Goal: Information Seeking & Learning: Learn about a topic

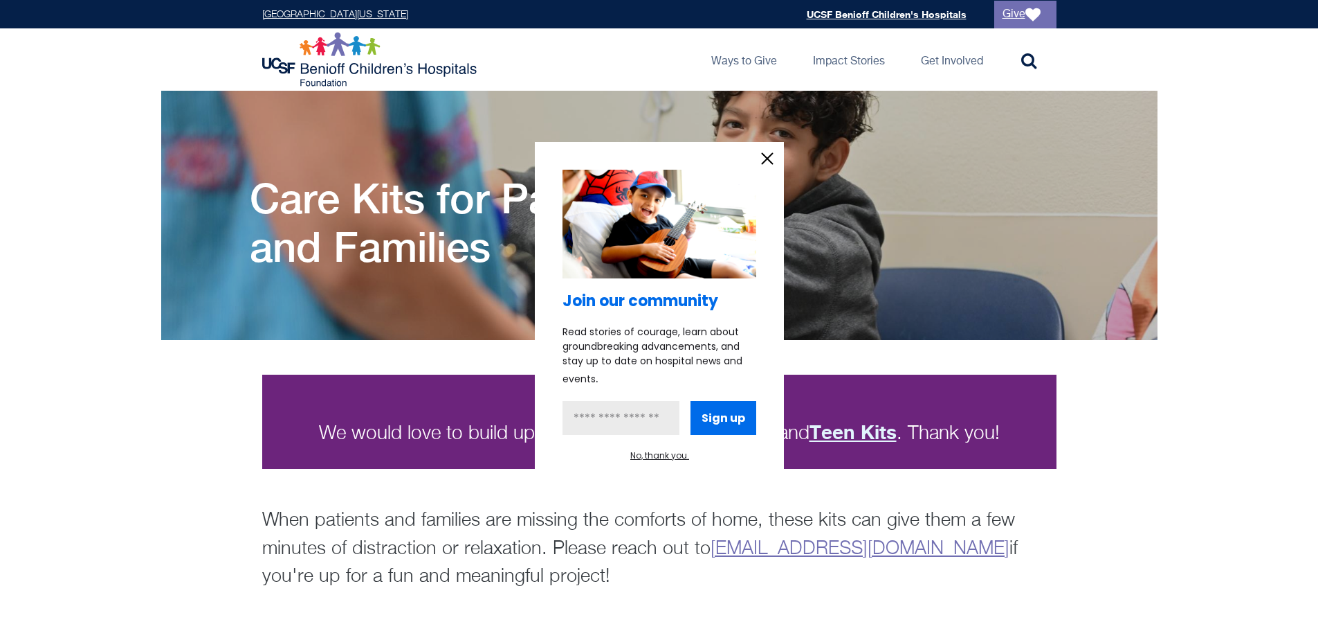
click at [760, 163] on icon "information" at bounding box center [767, 158] width 21 height 21
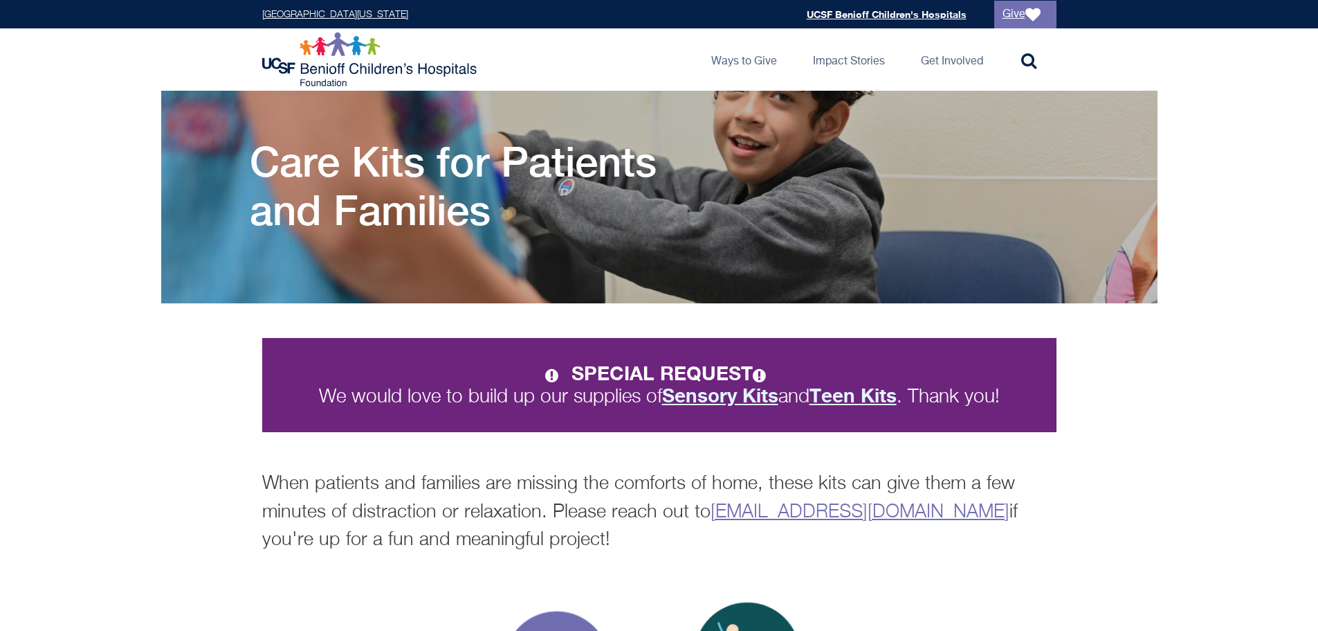
scroll to position [69, 0]
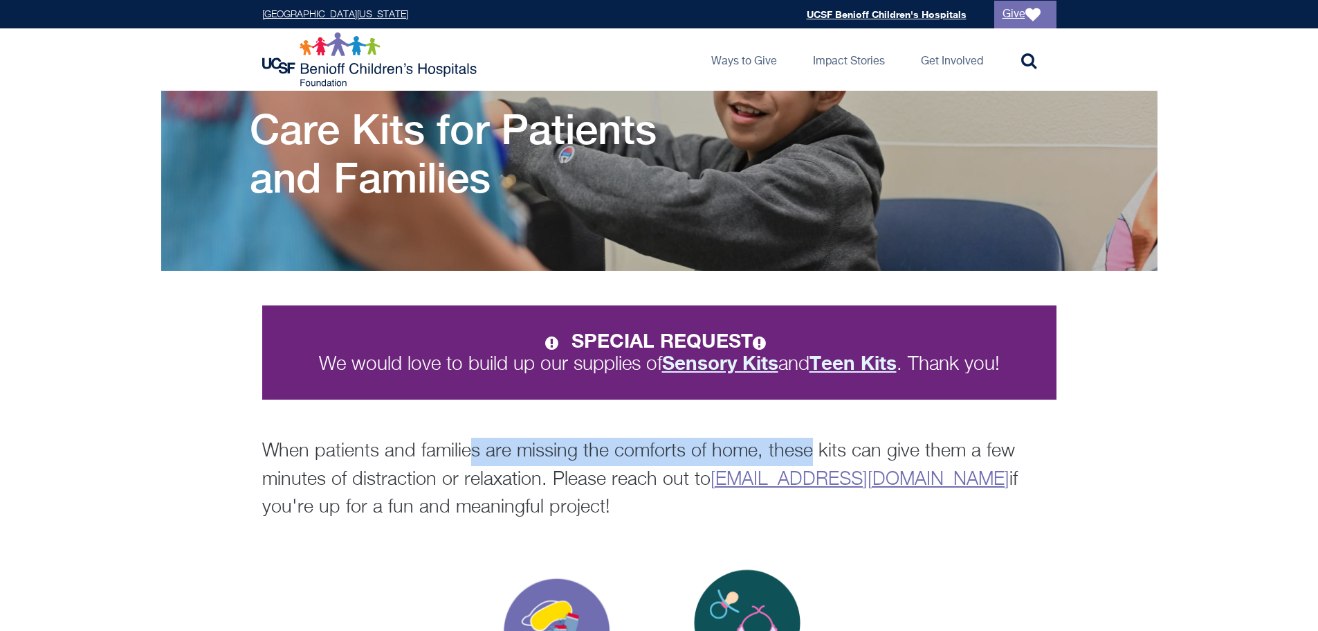
drag, startPoint x: 466, startPoint y: 453, endPoint x: 803, endPoint y: 452, distance: 336.4
click at [803, 452] on p "When patients and families are missing the comforts of home, these kits can giv…" at bounding box center [659, 479] width 795 height 84
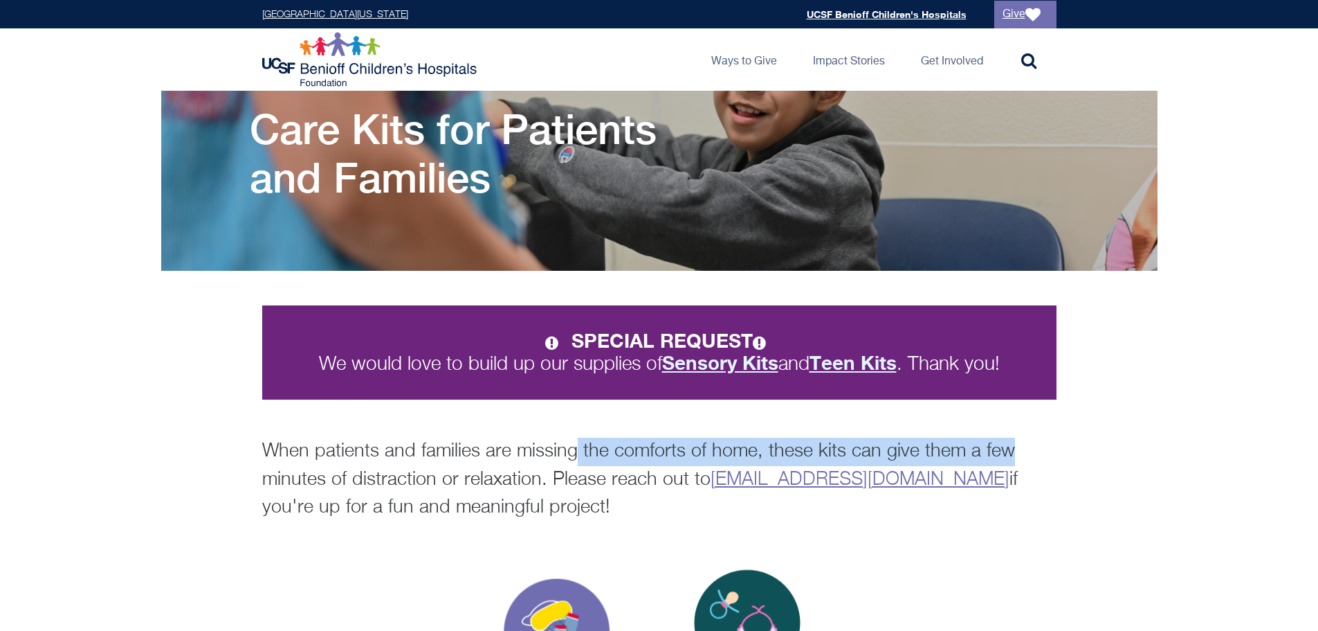
drag, startPoint x: 574, startPoint y: 455, endPoint x: 1013, endPoint y: 444, distance: 439.0
click at [1013, 444] on p "When patients and families are missing the comforts of home, these kits can giv…" at bounding box center [659, 479] width 795 height 84
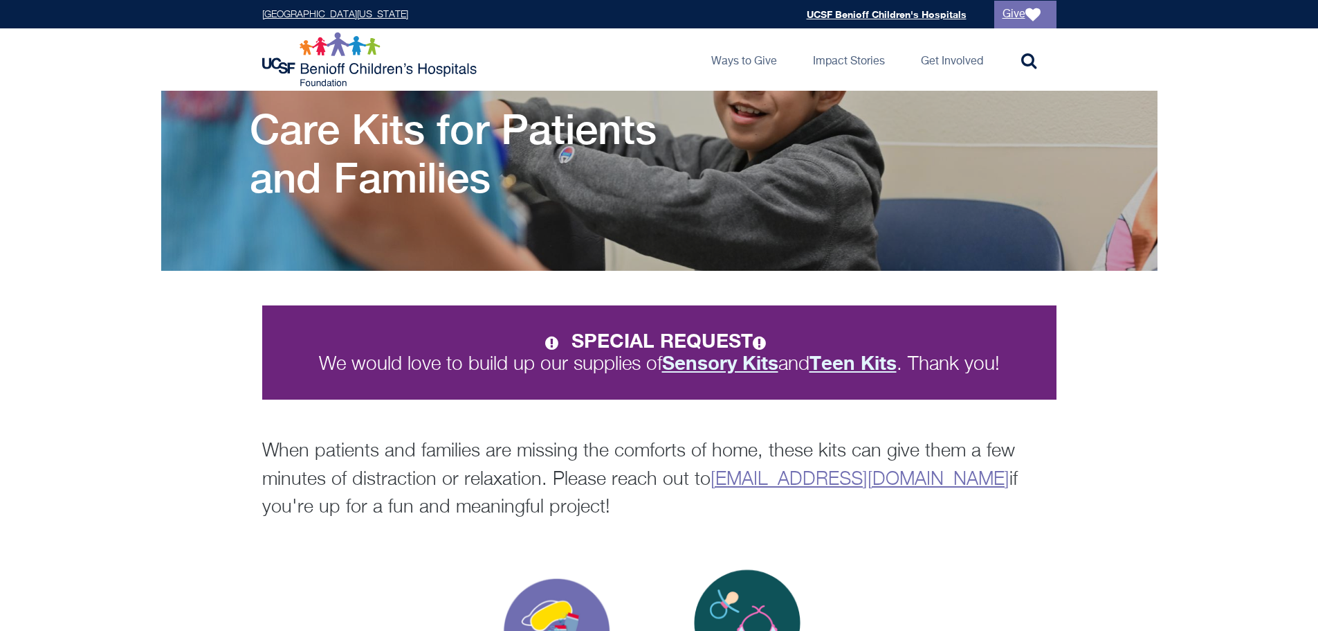
scroll to position [0, 0]
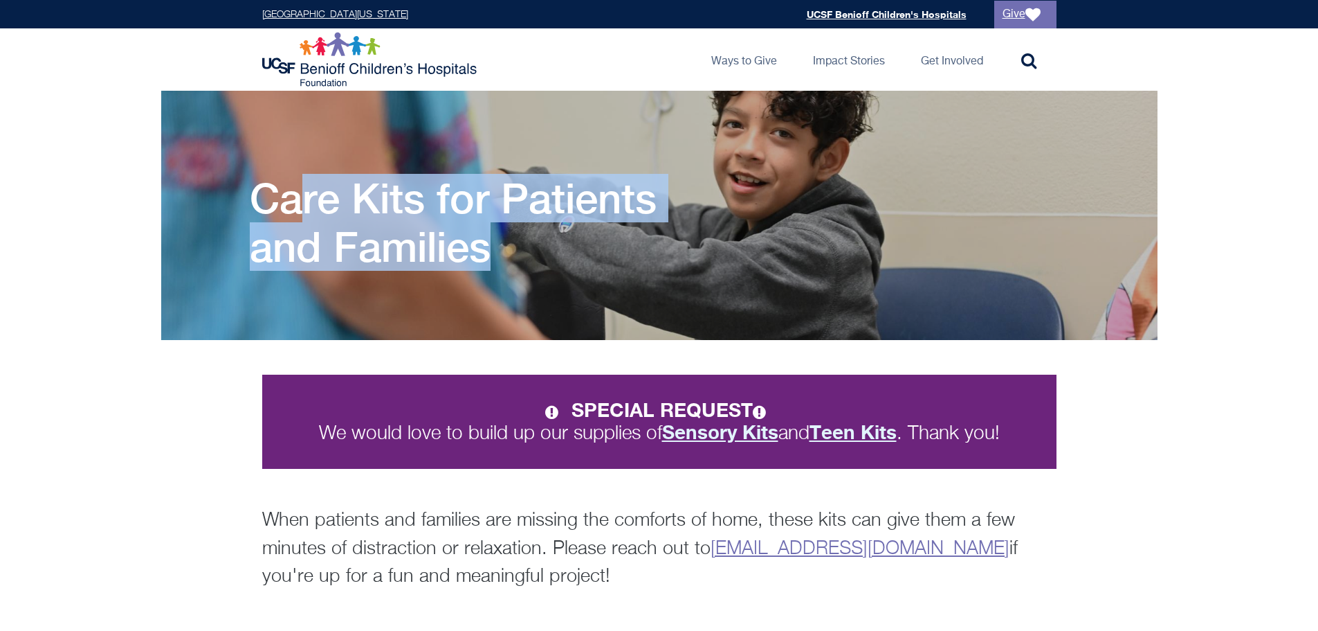
drag, startPoint x: 296, startPoint y: 197, endPoint x: 545, endPoint y: 228, distance: 251.1
click at [545, 228] on h1 "Care Kits for Patients and Families" at bounding box center [485, 222] width 471 height 97
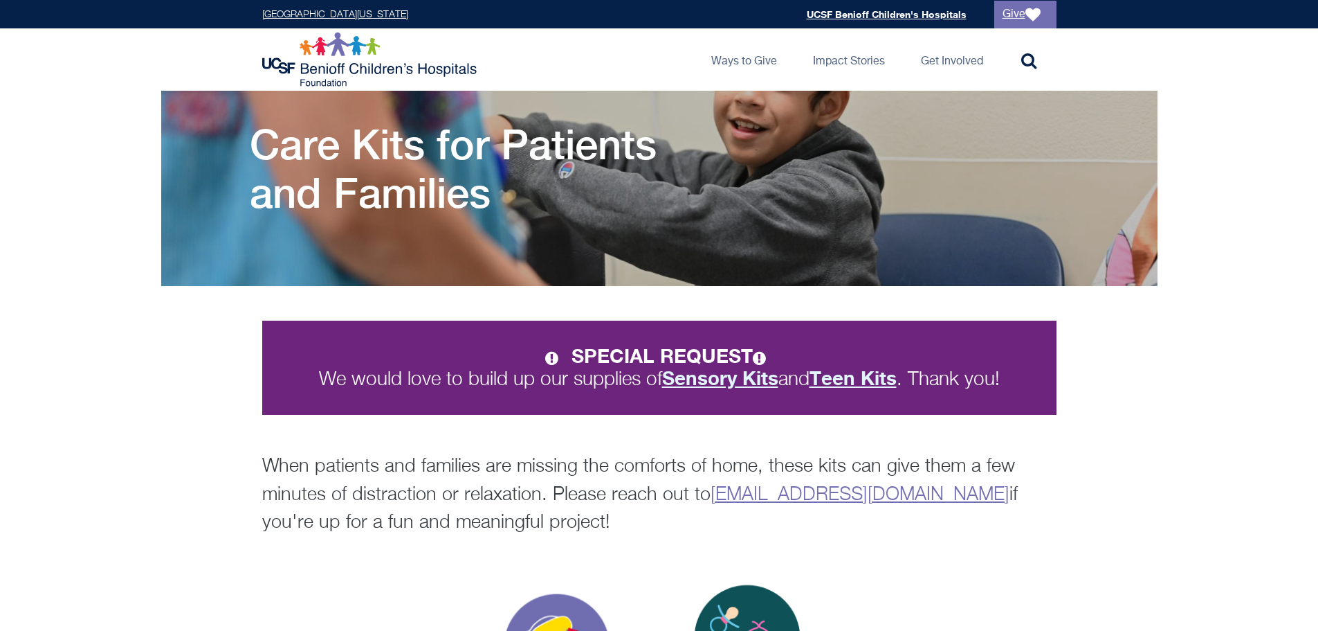
scroll to position [69, 0]
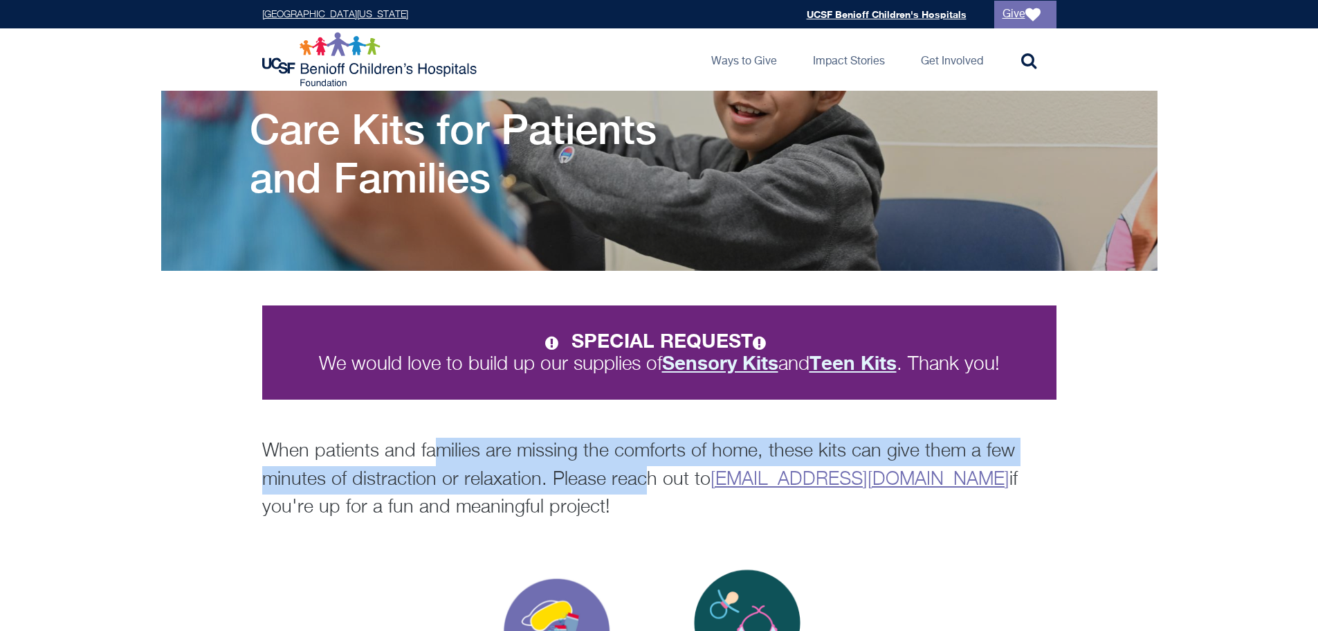
drag, startPoint x: 433, startPoint y: 448, endPoint x: 638, endPoint y: 469, distance: 205.9
click at [638, 469] on p "When patients and families are missing the comforts of home, these kits can giv…" at bounding box center [659, 479] width 795 height 84
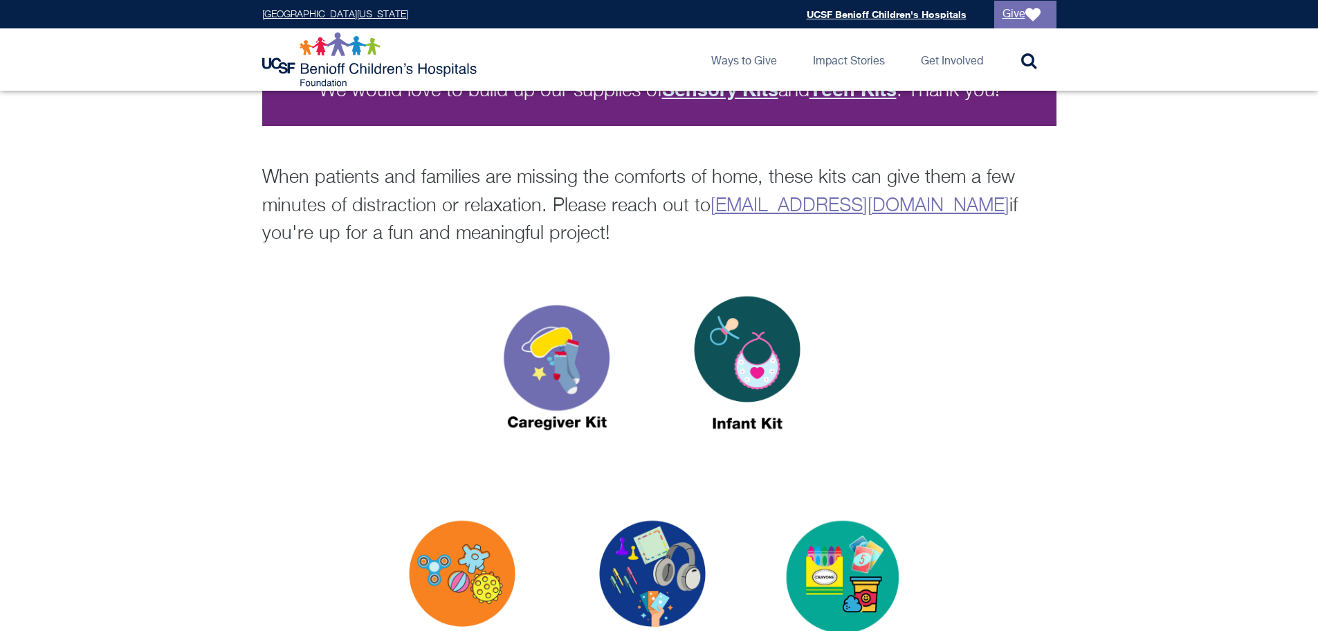
scroll to position [346, 0]
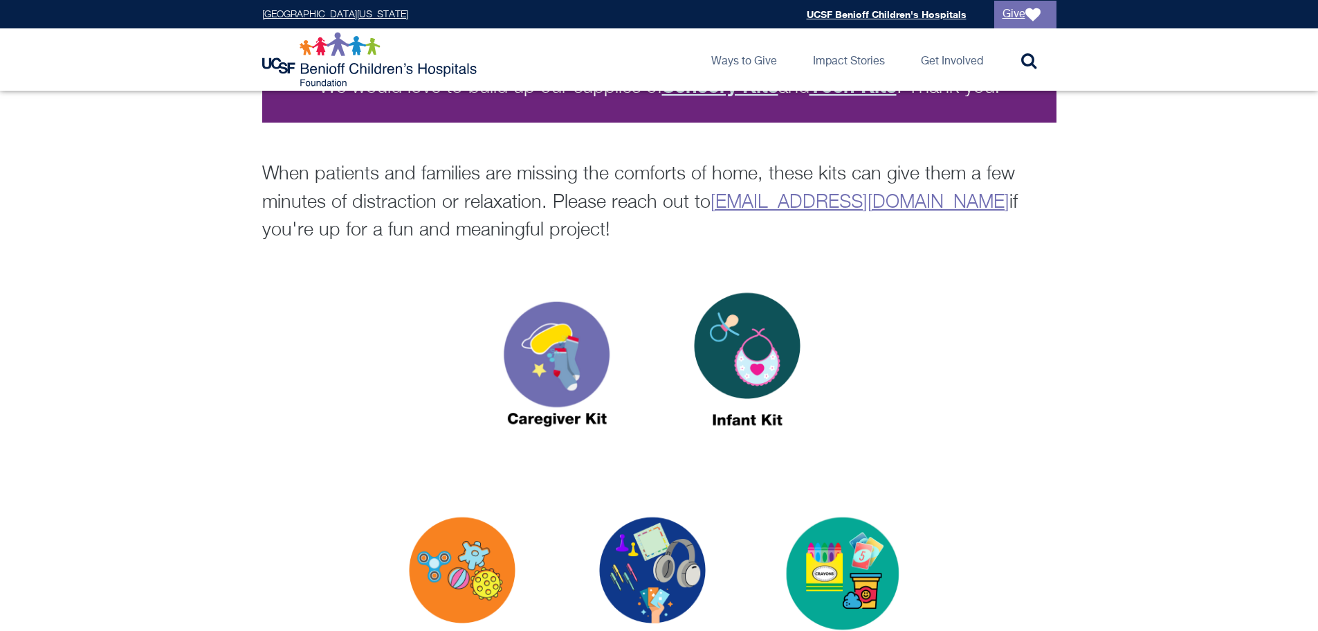
click at [567, 355] on img at bounding box center [557, 365] width 173 height 199
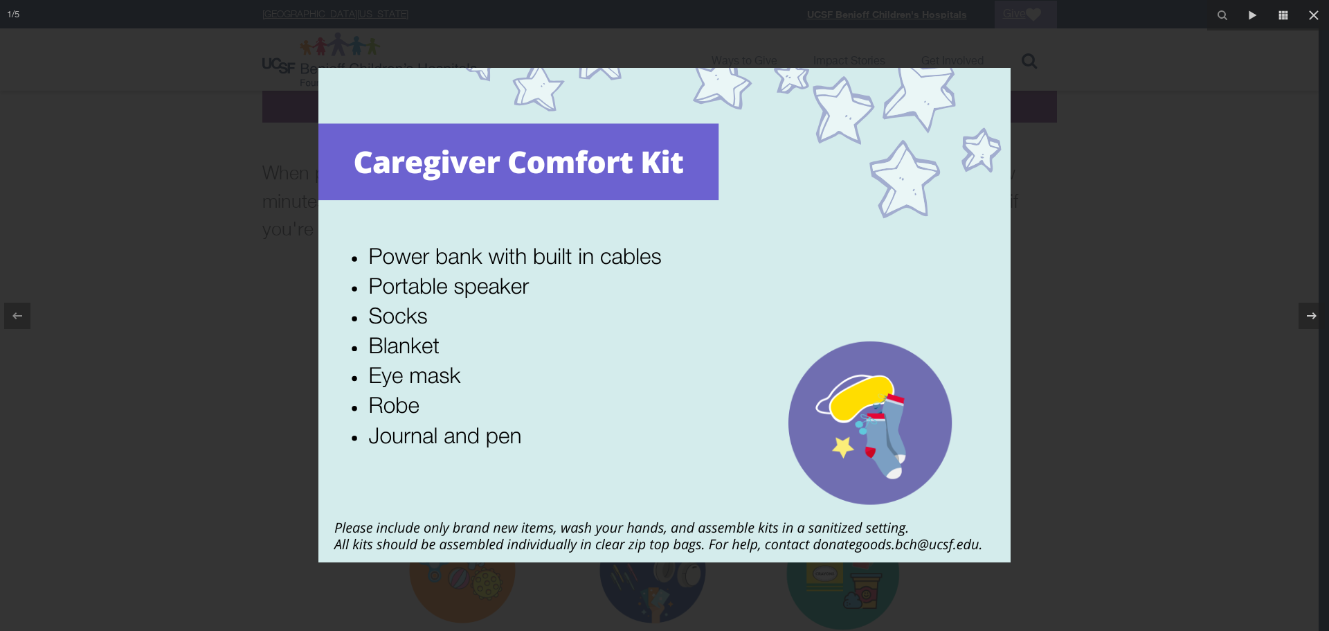
click at [1185, 319] on div at bounding box center [664, 315] width 1329 height 631
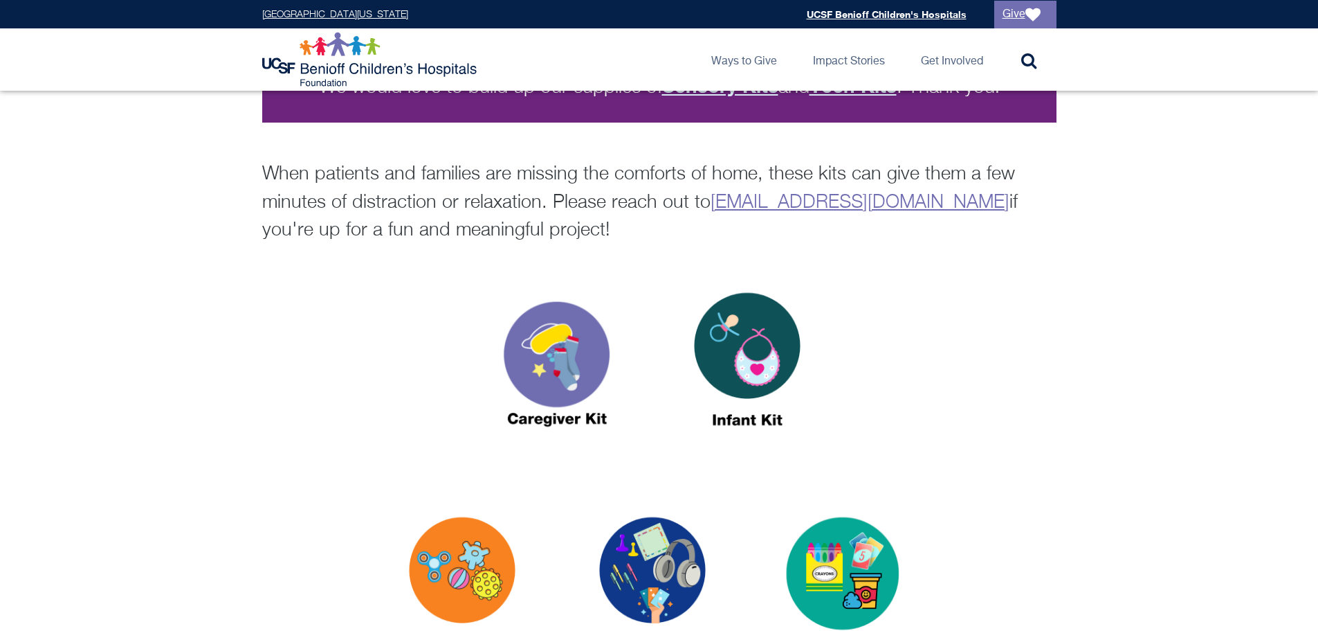
click at [770, 345] on img at bounding box center [747, 365] width 173 height 199
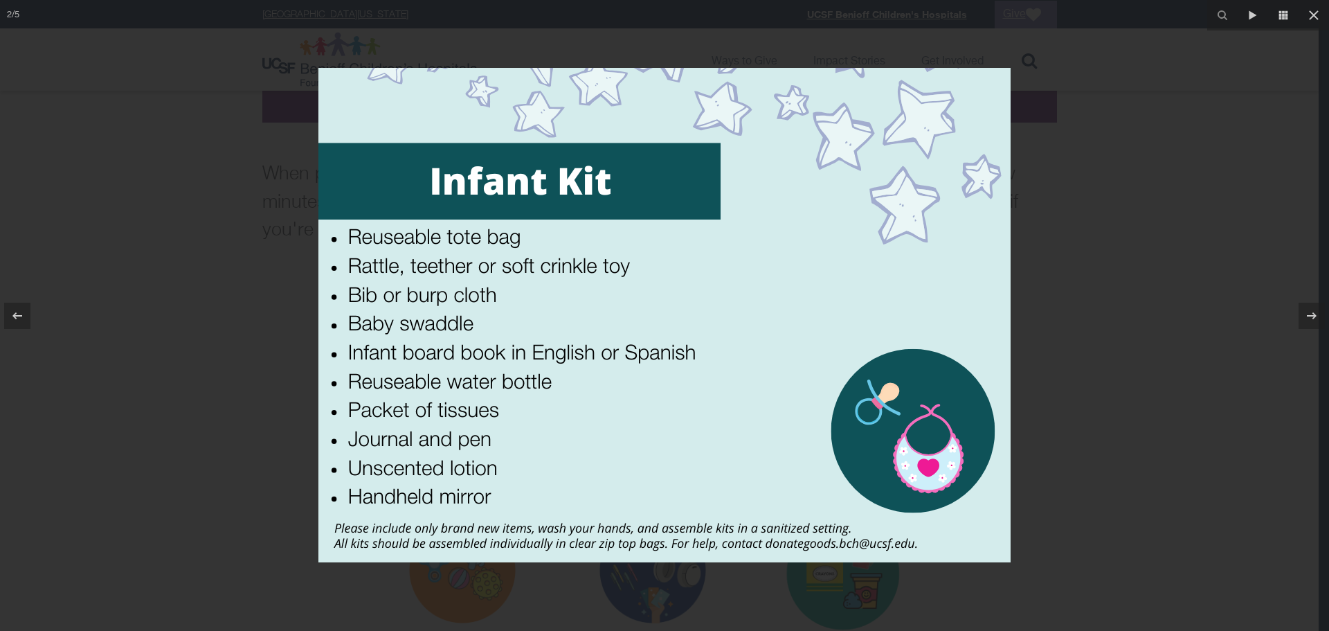
click at [1077, 300] on div at bounding box center [664, 315] width 1329 height 631
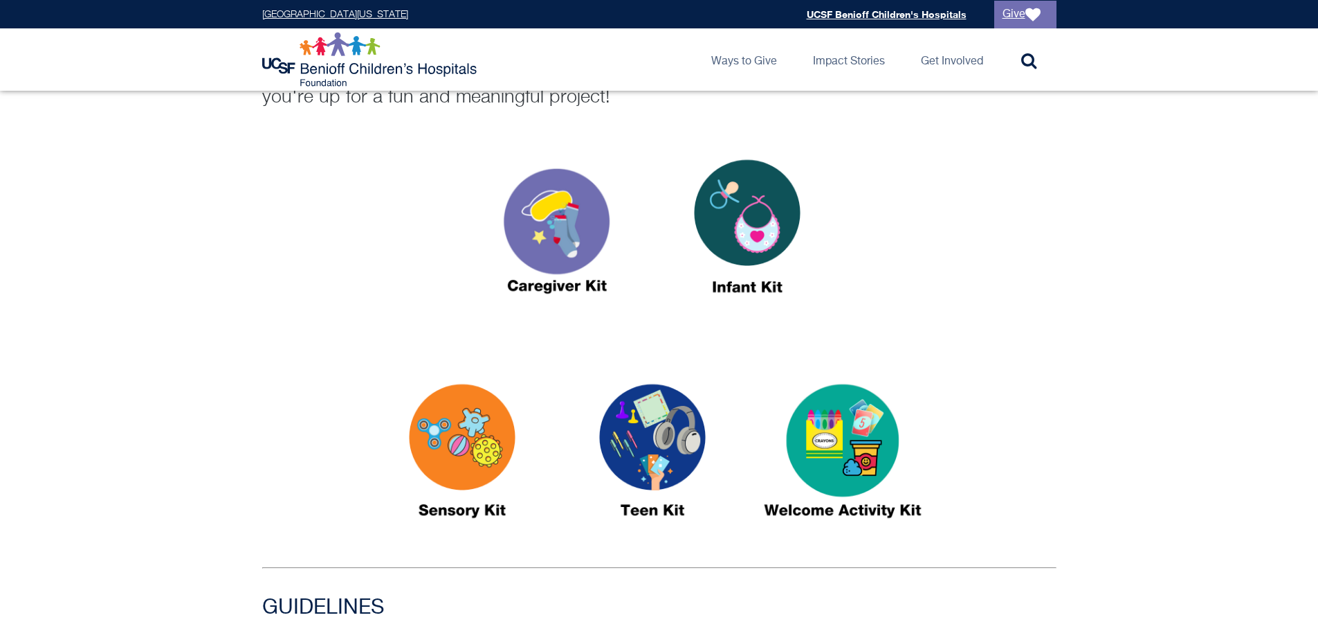
scroll to position [484, 0]
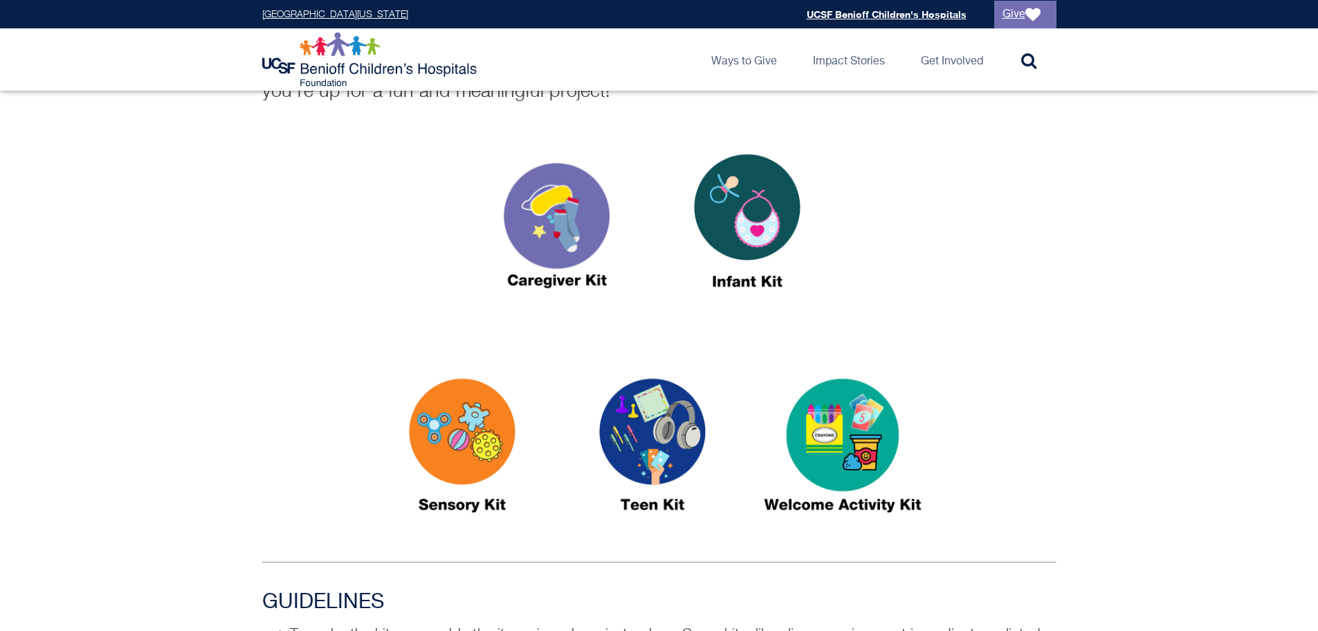
click at [496, 426] on img at bounding box center [462, 451] width 173 height 199
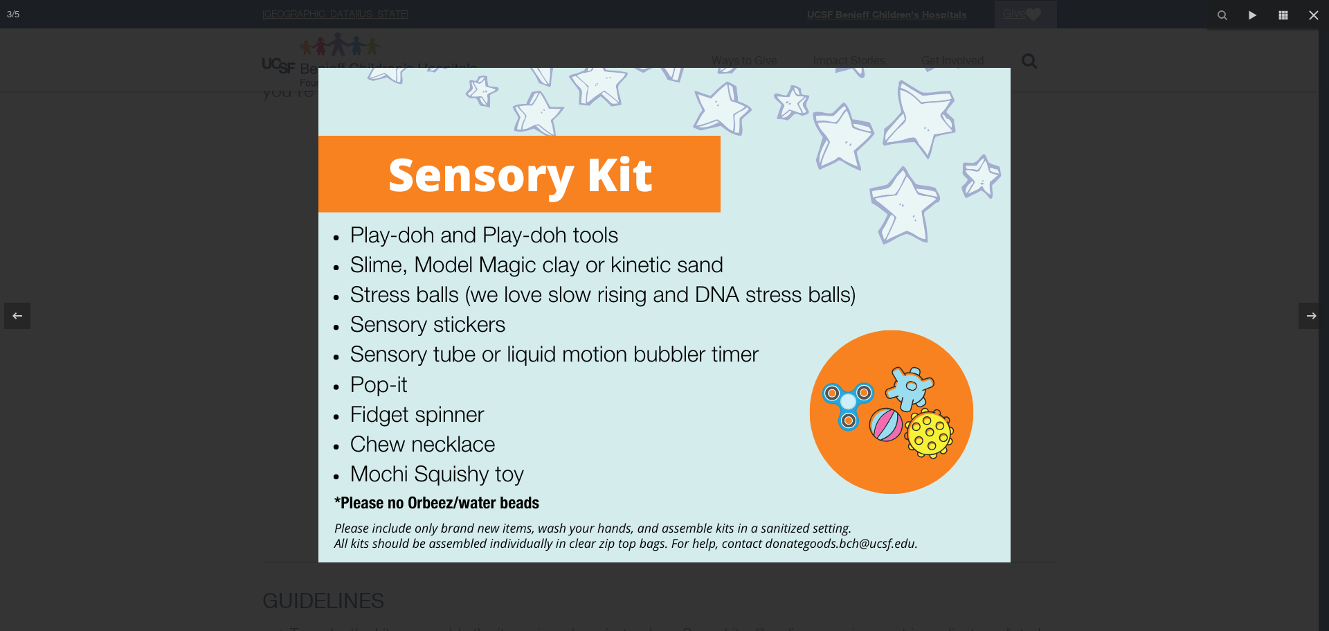
click at [1078, 291] on div at bounding box center [664, 315] width 1329 height 631
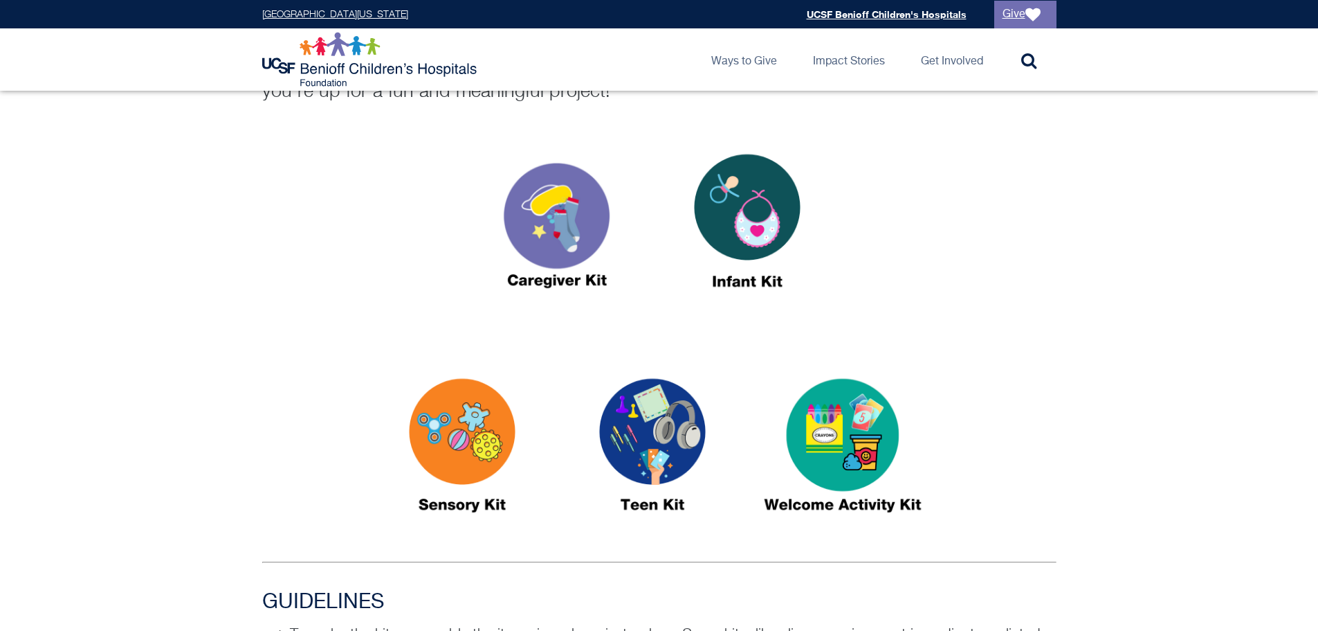
click at [671, 439] on img at bounding box center [652, 451] width 173 height 199
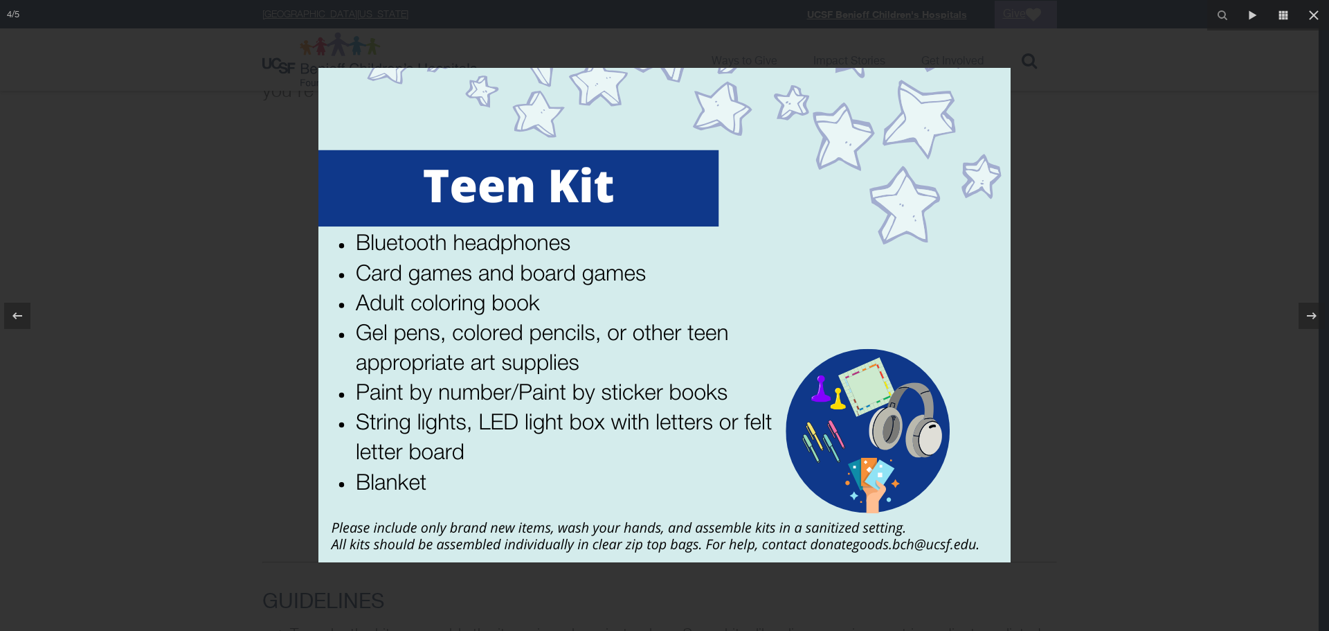
click at [1074, 328] on div at bounding box center [664, 315] width 1329 height 631
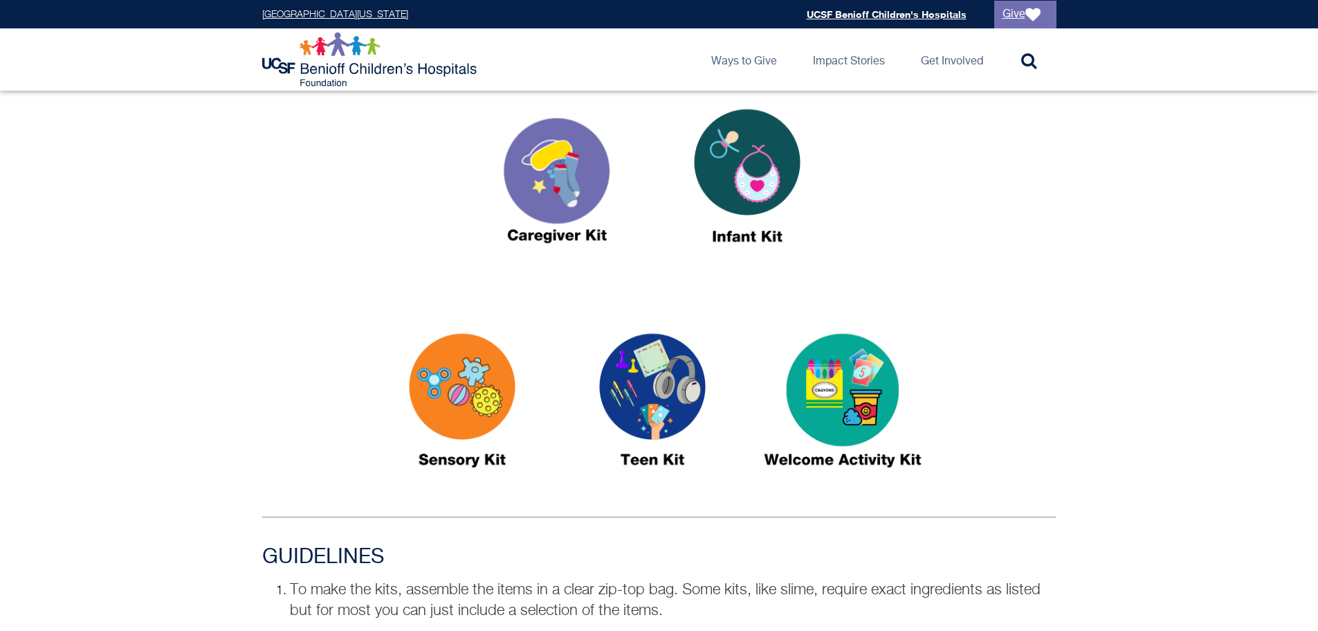
scroll to position [554, 0]
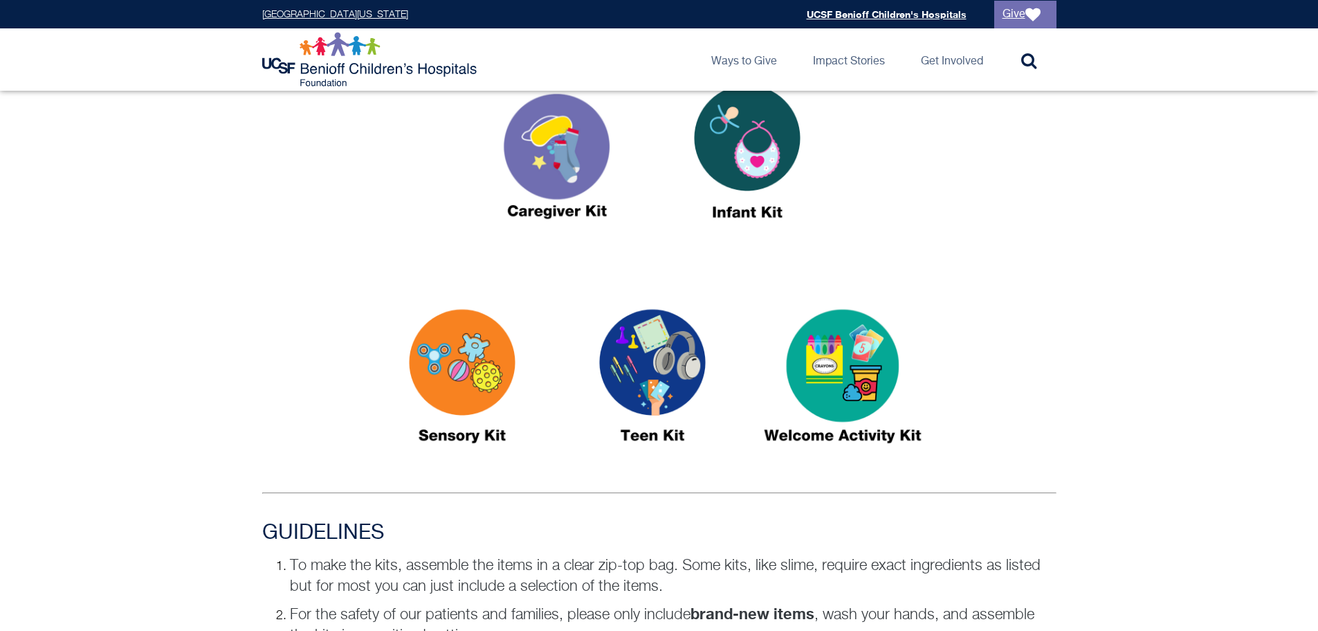
click at [664, 342] on img at bounding box center [652, 381] width 173 height 199
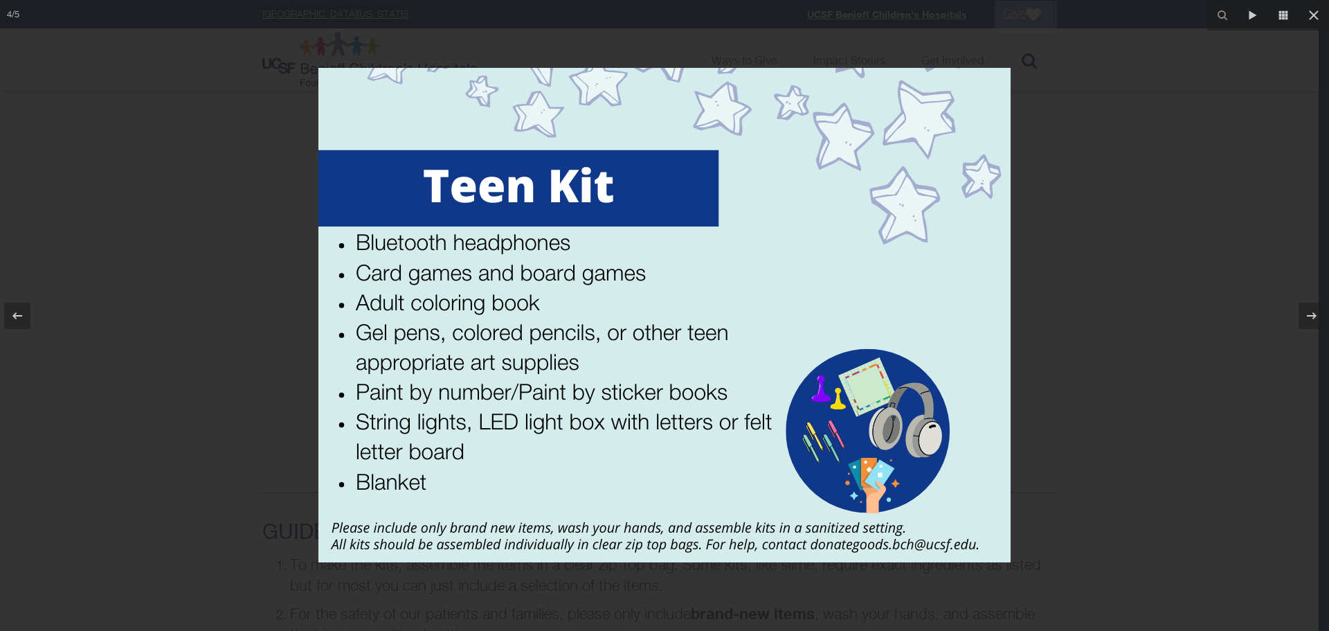
click at [1098, 330] on div at bounding box center [664, 315] width 1329 height 631
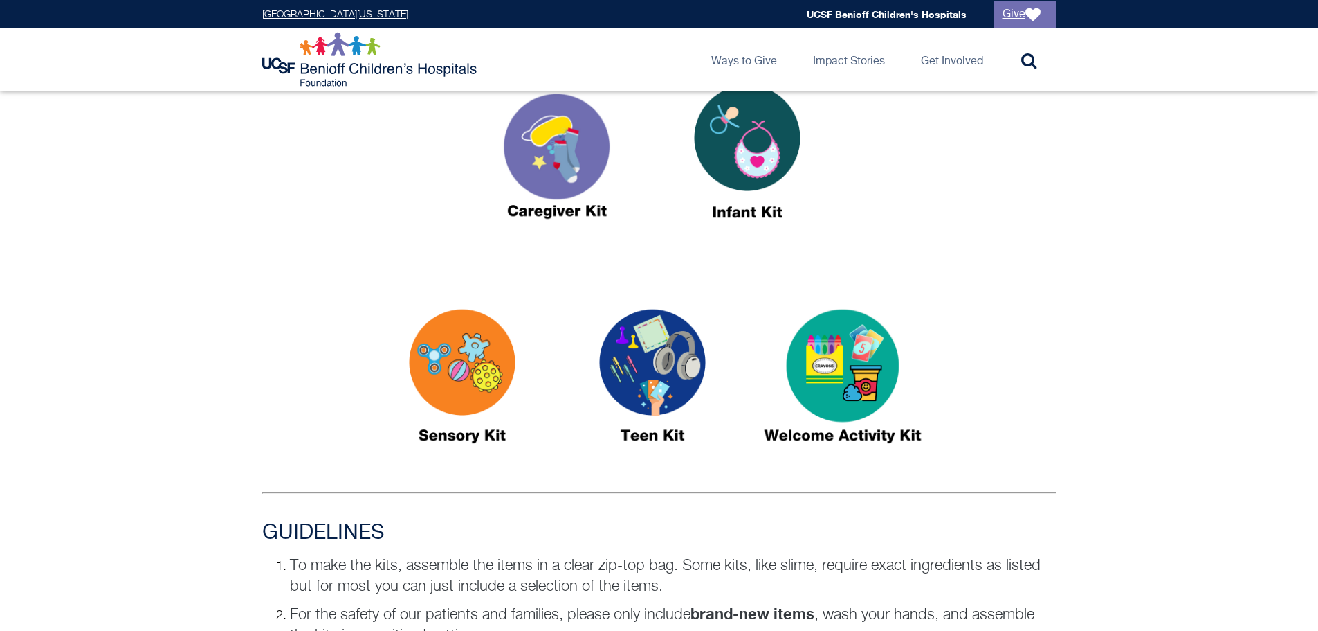
click at [842, 386] on img at bounding box center [842, 381] width 173 height 199
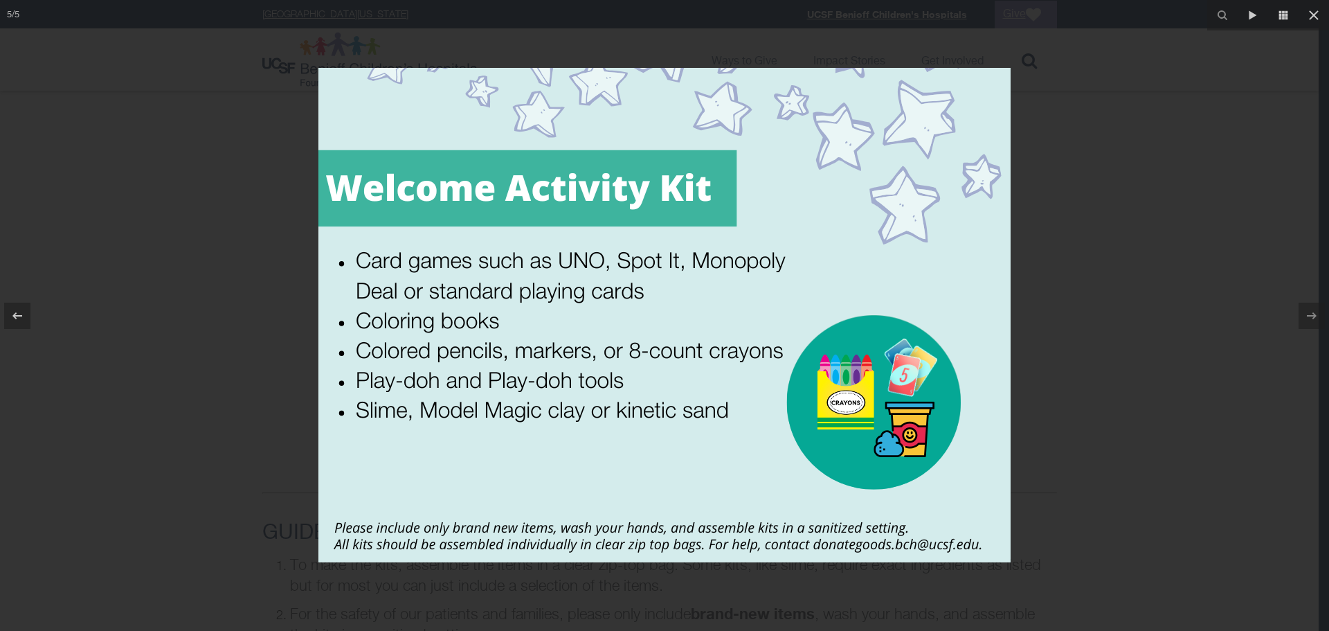
click at [1152, 339] on div at bounding box center [664, 315] width 1329 height 631
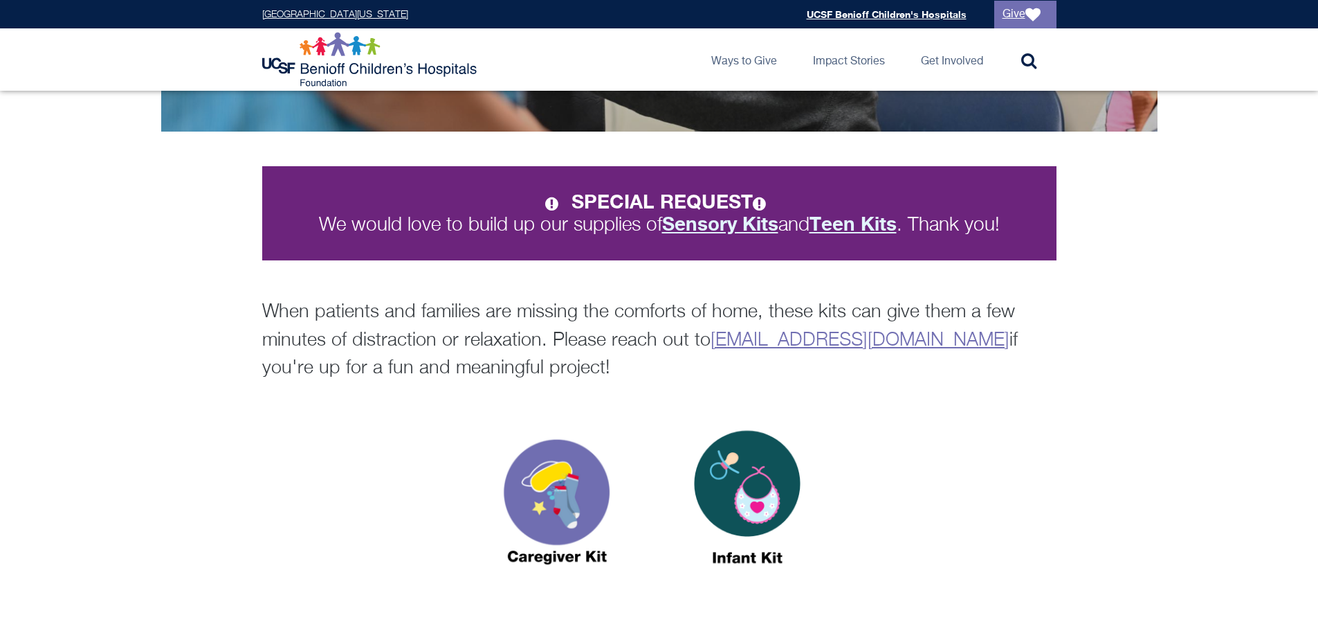
scroll to position [208, 0]
